Goal: Task Accomplishment & Management: Complete application form

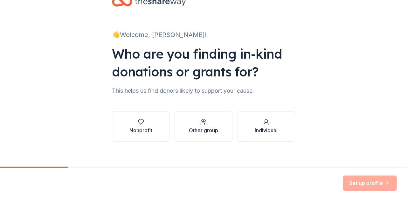
scroll to position [21, 0]
click at [140, 124] on icon "button" at bounding box center [141, 121] width 6 height 6
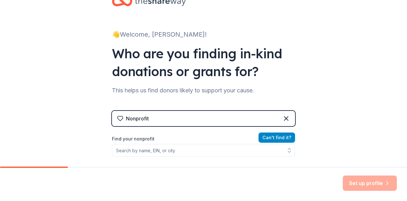
click at [274, 142] on button "Can ' t find it?" at bounding box center [277, 137] width 37 height 10
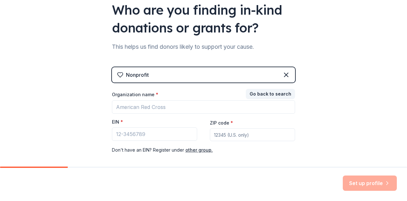
scroll to position [65, 0]
click at [266, 93] on button "Go back to search" at bounding box center [270, 94] width 49 height 10
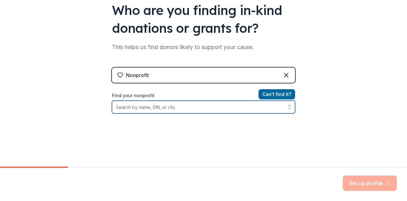
click at [170, 112] on input "Find your nonprofit" at bounding box center [203, 106] width 183 height 13
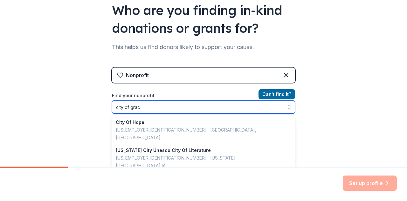
type input "city of grace"
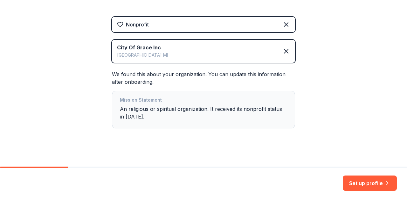
scroll to position [120, 0]
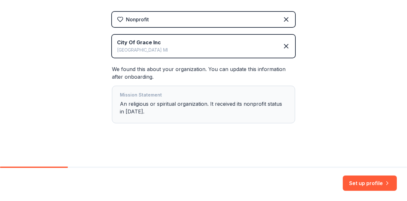
click at [70, 71] on div "👋 Welcome, [PERSON_NAME]! Who are you finding in-kind donations or grants for? …" at bounding box center [203, 23] width 407 height 287
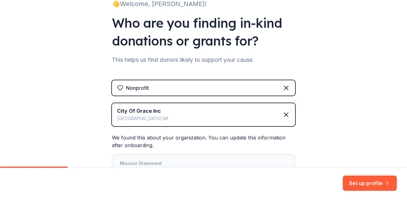
scroll to position [56, 0]
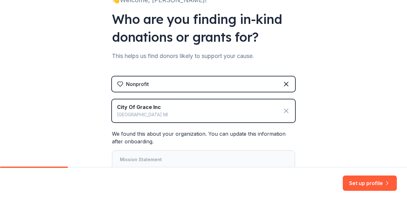
click at [284, 109] on icon at bounding box center [286, 111] width 4 height 4
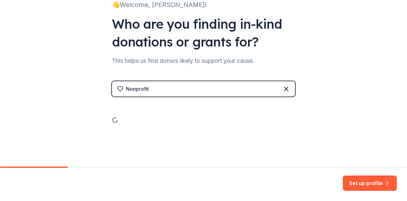
scroll to position [27, 0]
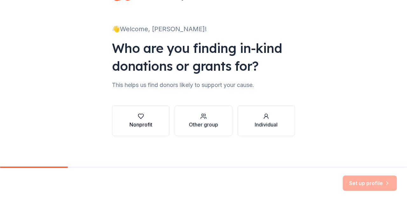
click at [132, 120] on div "Nonprofit" at bounding box center [140, 120] width 23 height 15
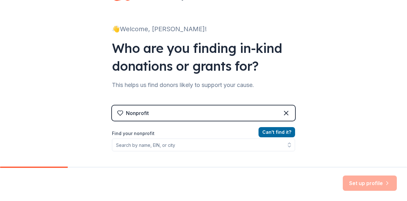
click at [47, 125] on div "👋 Welcome, [PERSON_NAME]! Who are you finding in-kind donations or grants for? …" at bounding box center [203, 109] width 407 height 272
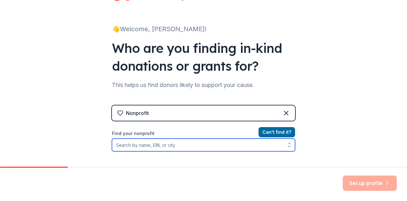
click at [131, 149] on input "Find your nonprofit" at bounding box center [203, 144] width 183 height 13
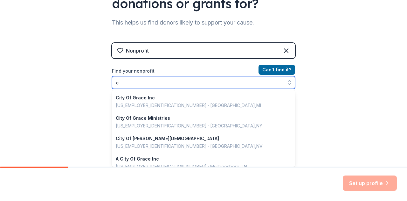
scroll to position [449, 0]
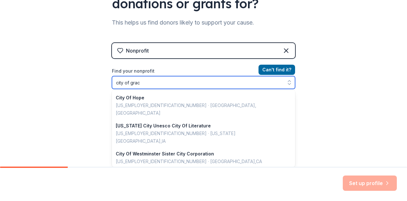
type input "city of grace"
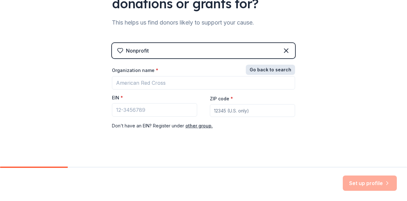
click at [263, 71] on button "Go back to search" at bounding box center [270, 70] width 49 height 10
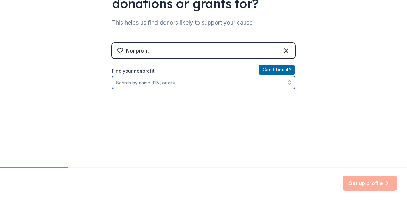
click at [164, 79] on input "Find your nonprofit" at bounding box center [203, 82] width 183 height 13
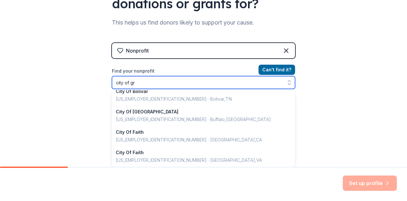
scroll to position [0, 0]
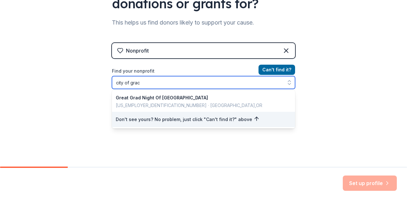
type input "city of grace"
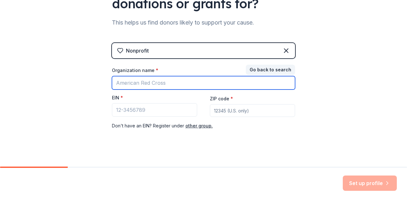
click at [163, 82] on input "Organization name *" at bounding box center [203, 82] width 183 height 13
type input "city of grace"
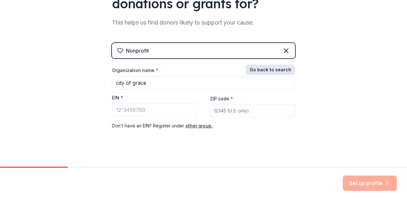
click at [268, 71] on button "Go back to search" at bounding box center [270, 70] width 49 height 10
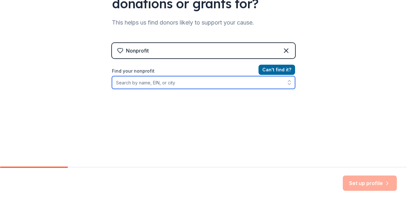
click at [192, 80] on input "Find your nonprofit" at bounding box center [203, 82] width 183 height 13
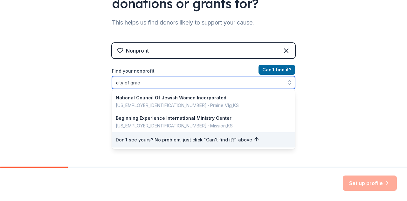
type input "city of grace"
